Goal: Information Seeking & Learning: Learn about a topic

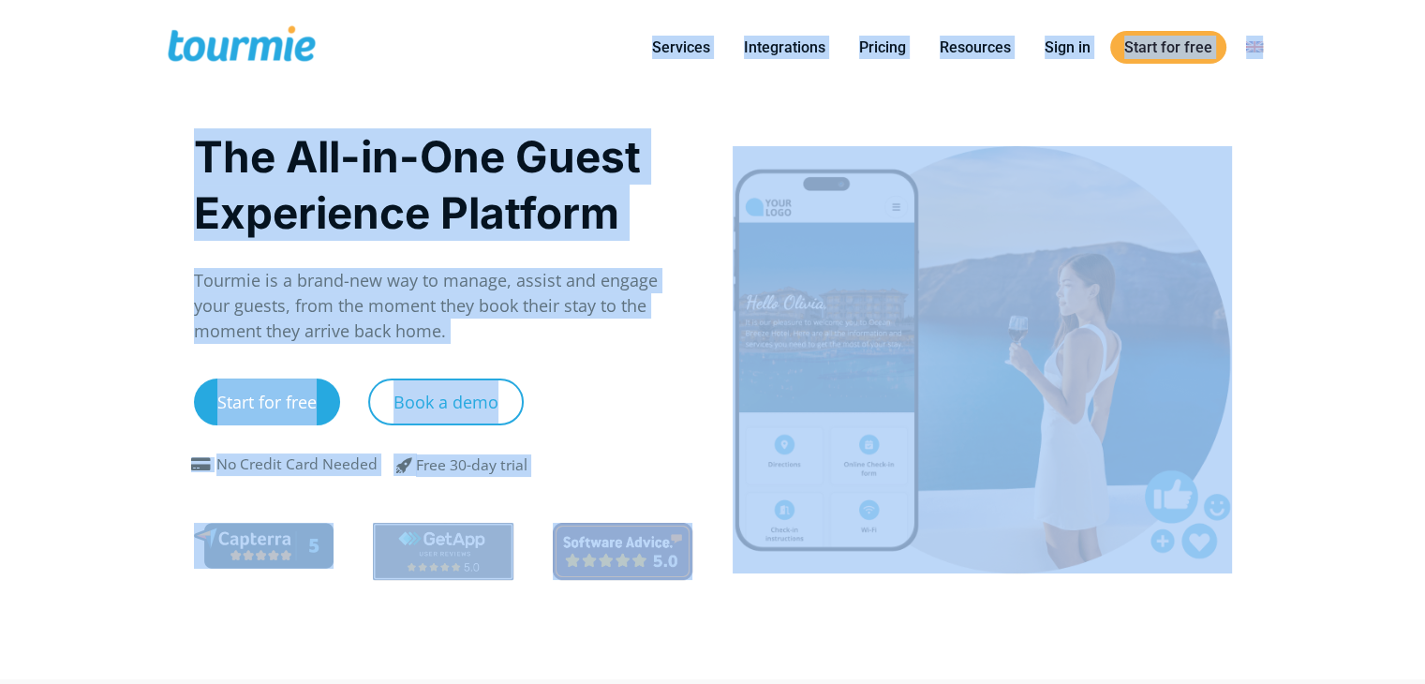
click at [953, 282] on div at bounding box center [982, 359] width 499 height 427
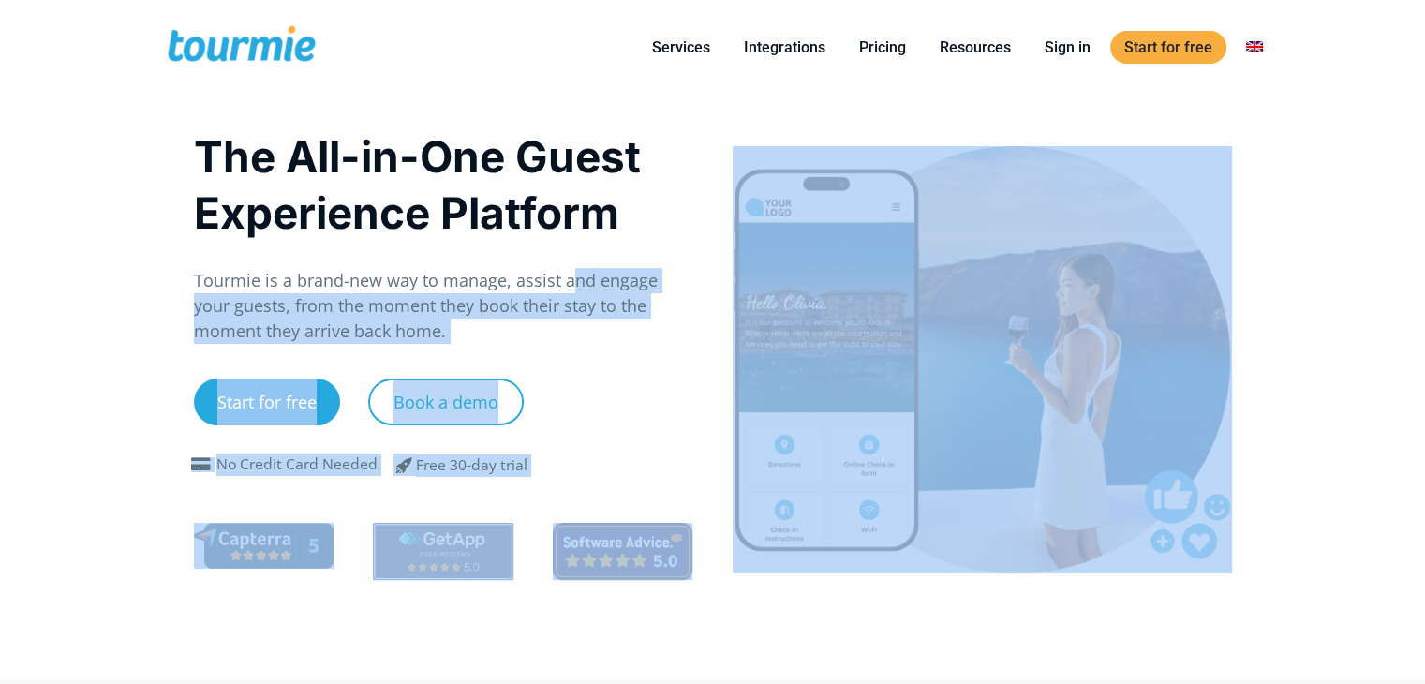
drag, startPoint x: 798, startPoint y: 275, endPoint x: 566, endPoint y: 281, distance: 232.5
click at [566, 281] on div "The All-in-One Guest Experience Platform Tourmie is a brand-new way to manage, …" at bounding box center [713, 387] width 1078 height 585
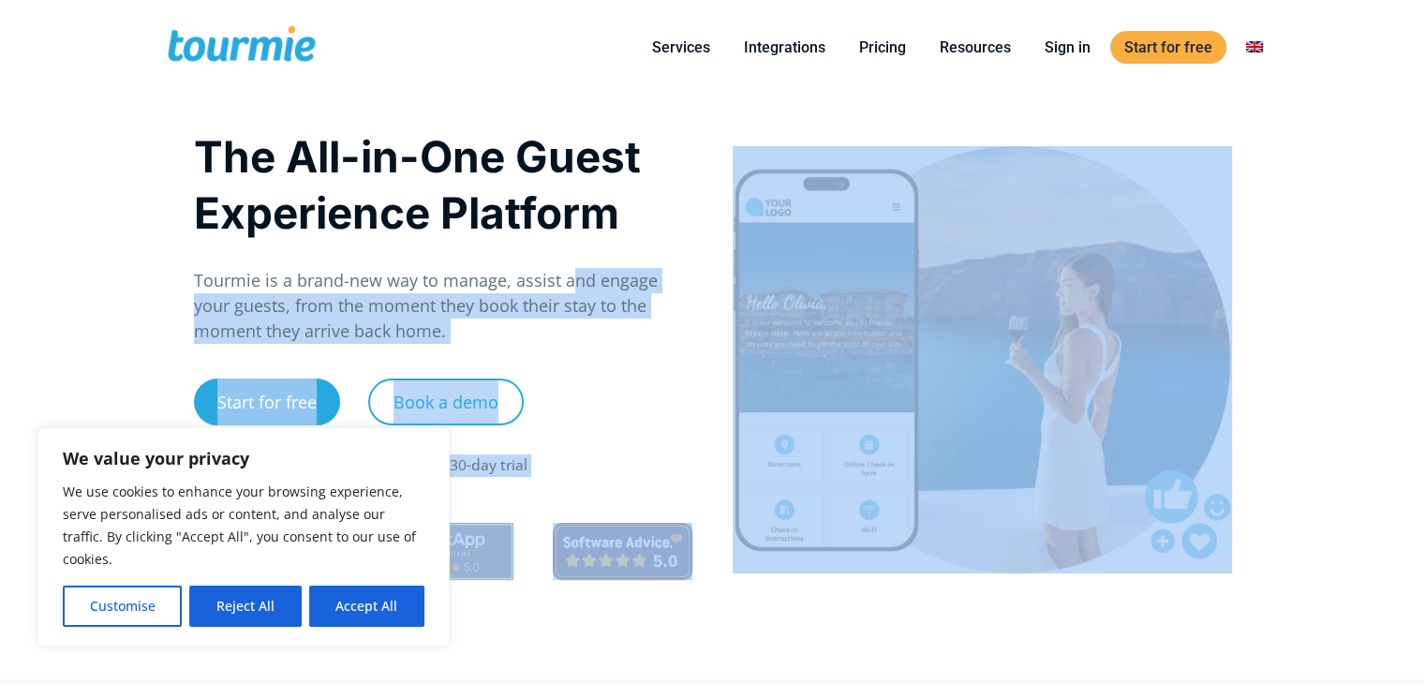
click at [686, 212] on h1 "The All-in-One Guest Experience Platform" at bounding box center [443, 184] width 499 height 112
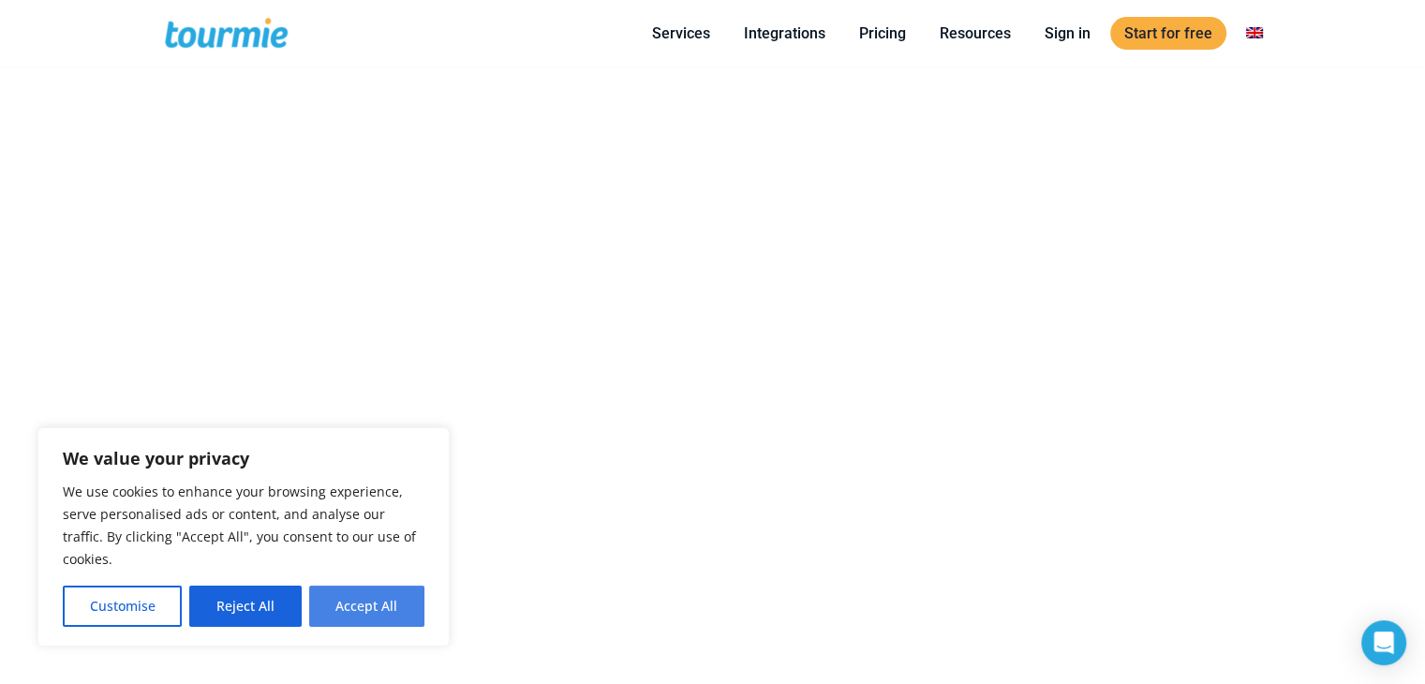
scroll to position [1045, 0]
click at [367, 604] on button "Accept All" at bounding box center [366, 606] width 115 height 41
checkbox input "true"
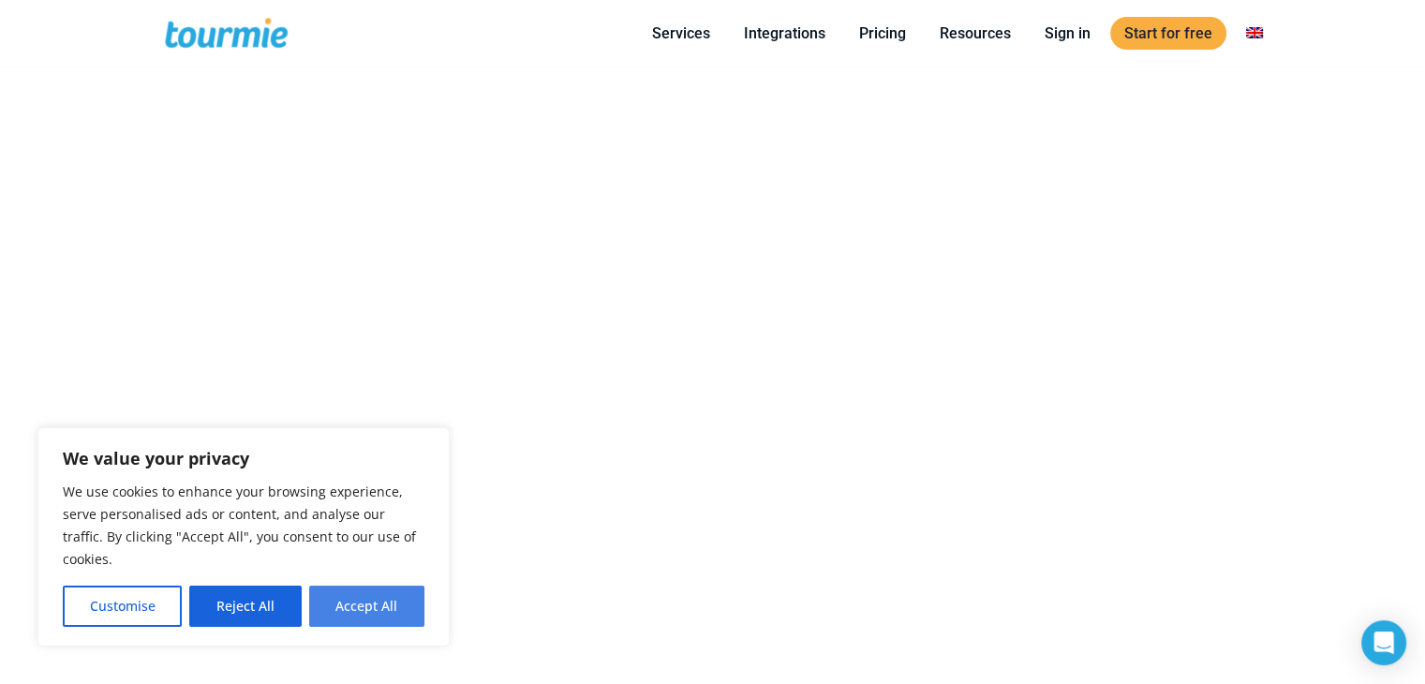
checkbox input "true"
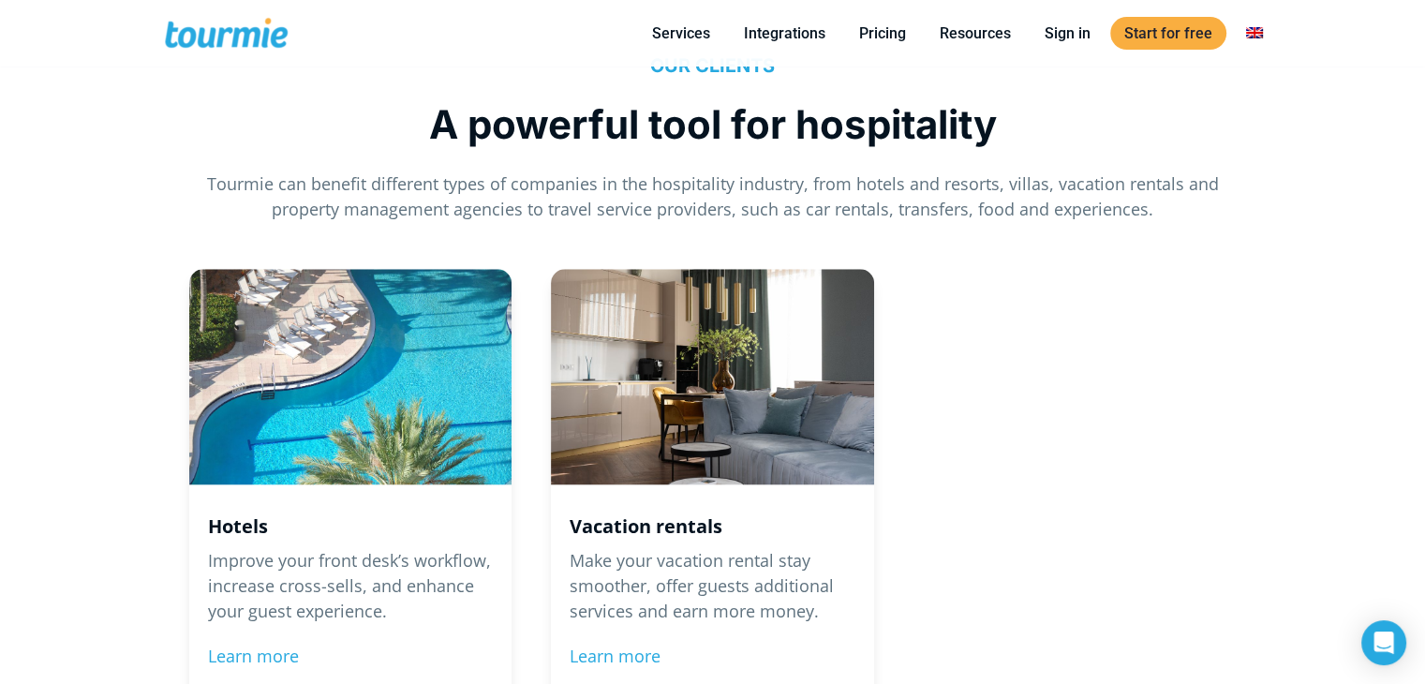
scroll to position [2024, 0]
